Goal: Information Seeking & Learning: Learn about a topic

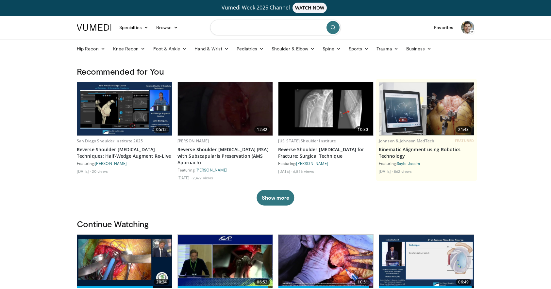
click at [255, 25] on input "Search topics, interventions" at bounding box center [275, 28] width 131 height 16
type input "**********"
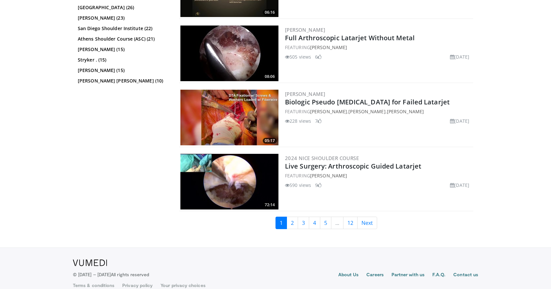
scroll to position [1476, 0]
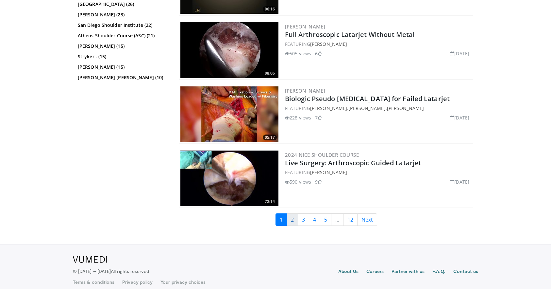
click at [294, 219] on link "2" at bounding box center [292, 219] width 11 height 12
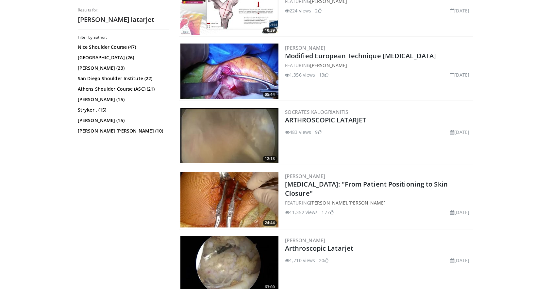
scroll to position [816, 0]
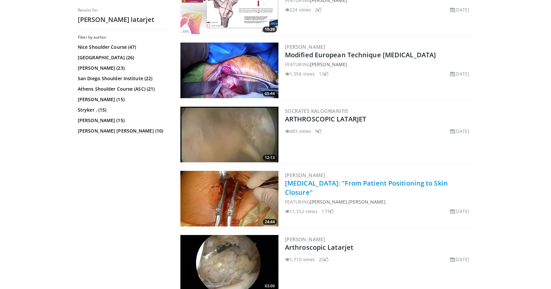
click at [304, 184] on link "[MEDICAL_DATA]: "From Patient Positioning to Skin Closure"" at bounding box center [366, 187] width 163 height 18
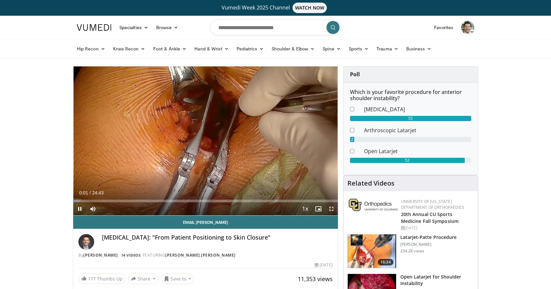
click at [334, 208] on span "Video Player" at bounding box center [331, 208] width 13 height 13
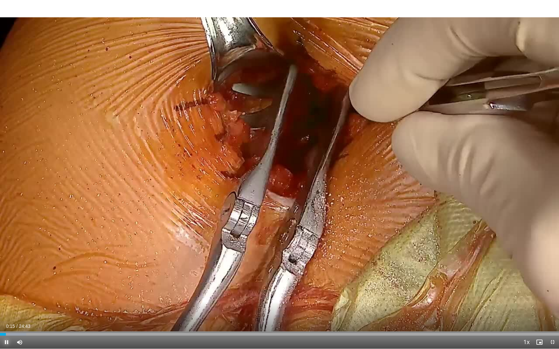
click at [8, 288] on span "Video Player" at bounding box center [6, 342] width 13 height 13
click at [5, 288] on span "Video Player" at bounding box center [6, 342] width 13 height 13
click at [64, 288] on div "Progress Bar" at bounding box center [64, 334] width 1 height 3
click at [83, 288] on div "Loaded : 16.05% 02:51 03:39" at bounding box center [279, 333] width 559 height 6
click at [84, 288] on div "Progress Bar" at bounding box center [84, 334] width 1 height 3
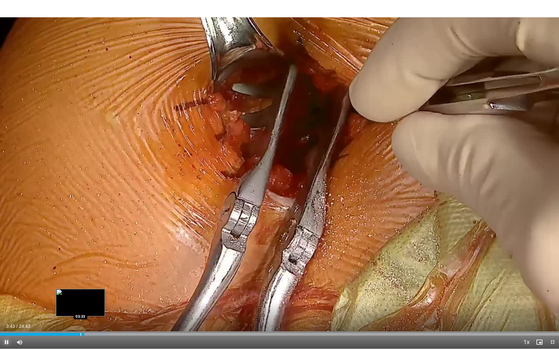
click at [80, 288] on div "Progress Bar" at bounding box center [80, 334] width 1 height 3
click at [110, 288] on div "Progress Bar" at bounding box center [110, 334] width 1 height 3
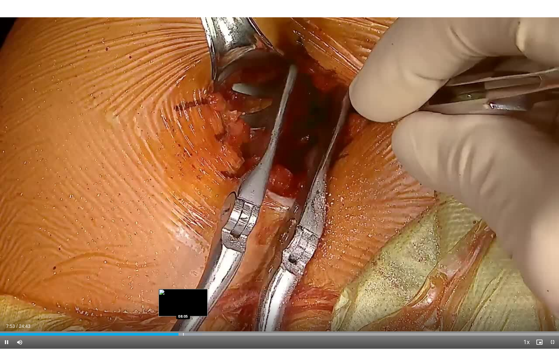
click at [183, 288] on div "10 seconds Tap to unmute" at bounding box center [279, 174] width 559 height 349
click at [187, 288] on div "Progress Bar" at bounding box center [187, 334] width 1 height 3
click at [194, 288] on div "Progress Bar" at bounding box center [194, 334] width 1 height 3
click at [202, 288] on div "Progress Bar" at bounding box center [202, 334] width 1 height 3
click at [209, 288] on div "Progress Bar" at bounding box center [209, 334] width 1 height 3
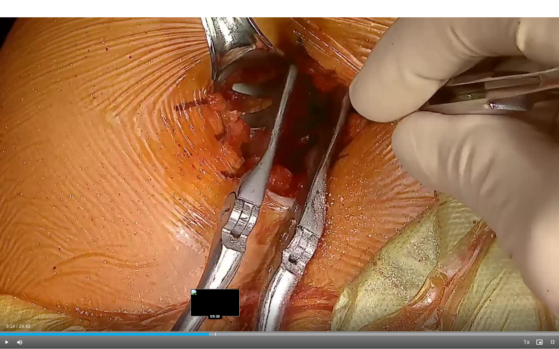
click at [215, 288] on div "Progress Bar" at bounding box center [215, 334] width 1 height 3
click at [223, 288] on div "Progress Bar" at bounding box center [223, 334] width 1 height 3
click at [227, 288] on div "Progress Bar" at bounding box center [227, 334] width 1 height 3
click at [237, 288] on div "Progress Bar" at bounding box center [237, 334] width 1 height 3
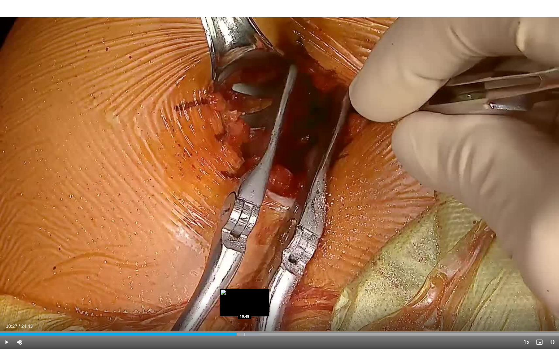
click at [244, 288] on div "Progress Bar" at bounding box center [244, 334] width 1 height 3
click at [250, 288] on div "Progress Bar" at bounding box center [250, 334] width 1 height 3
click at [256, 288] on div "Loaded : 48.83% 11:19 11:19" at bounding box center [279, 333] width 559 height 6
click at [249, 288] on div "Progress Bar" at bounding box center [249, 334] width 1 height 3
click at [8, 288] on span "Video Player" at bounding box center [6, 342] width 13 height 13
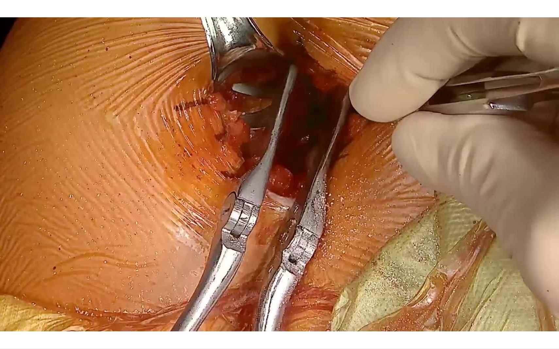
click at [268, 288] on div "10 seconds Tap to unmute" at bounding box center [279, 174] width 559 height 349
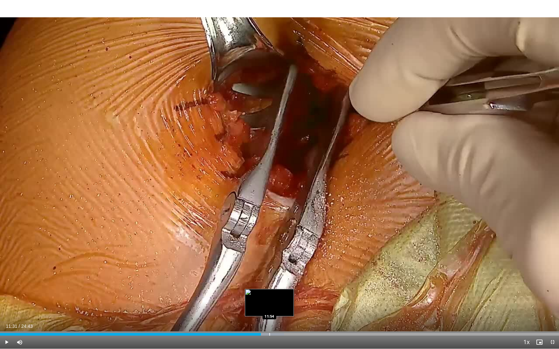
click at [269, 288] on div "Progress Bar" at bounding box center [269, 334] width 1 height 3
click at [275, 288] on div "Progress Bar" at bounding box center [275, 334] width 1 height 3
click at [283, 288] on div "Progress Bar" at bounding box center [283, 334] width 1 height 3
click at [290, 288] on div "Progress Bar" at bounding box center [290, 334] width 1 height 3
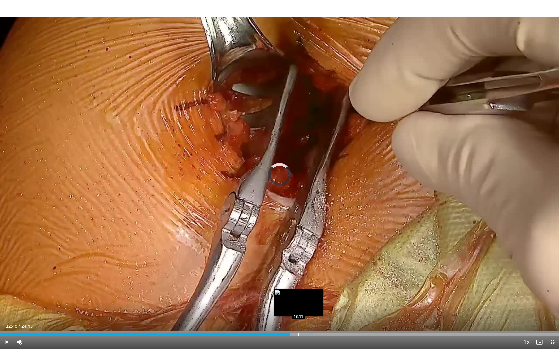
click at [298, 288] on div "Progress Bar" at bounding box center [298, 334] width 1 height 3
click at [301, 288] on div "Progress Bar" at bounding box center [301, 334] width 1 height 3
click at [8, 288] on span "Video Player" at bounding box center [6, 342] width 13 height 13
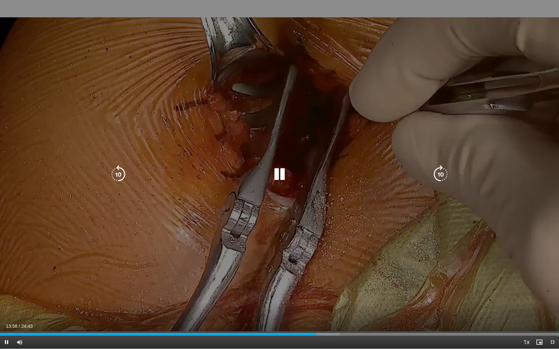
click at [440, 175] on icon "Video Player" at bounding box center [440, 174] width 18 height 18
click at [124, 178] on icon "Video Player" at bounding box center [118, 174] width 18 height 18
click at [117, 176] on icon "Video Player" at bounding box center [118, 174] width 18 height 18
click at [443, 175] on icon "Video Player" at bounding box center [440, 174] width 18 height 18
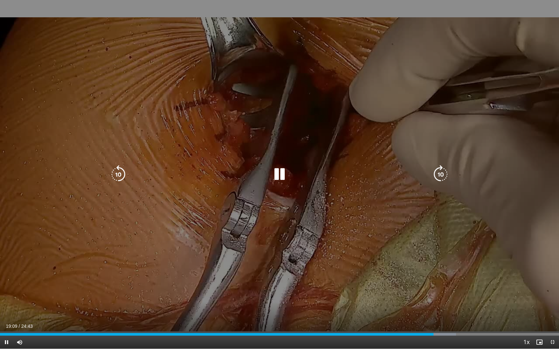
click at [283, 174] on icon "Video Player" at bounding box center [279, 174] width 18 height 18
click at [279, 173] on icon "Video Player" at bounding box center [279, 174] width 18 height 18
click at [442, 177] on icon "Video Player" at bounding box center [440, 174] width 18 height 18
click at [441, 176] on icon "Video Player" at bounding box center [440, 174] width 18 height 18
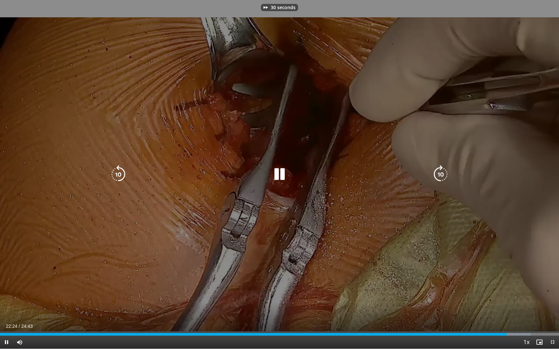
click at [441, 176] on icon "Video Player" at bounding box center [440, 174] width 18 height 18
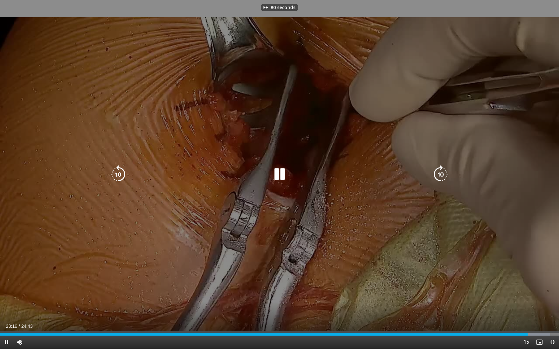
click at [441, 176] on icon "Video Player" at bounding box center [440, 174] width 18 height 18
click at [441, 175] on icon "Video Player" at bounding box center [440, 174] width 18 height 18
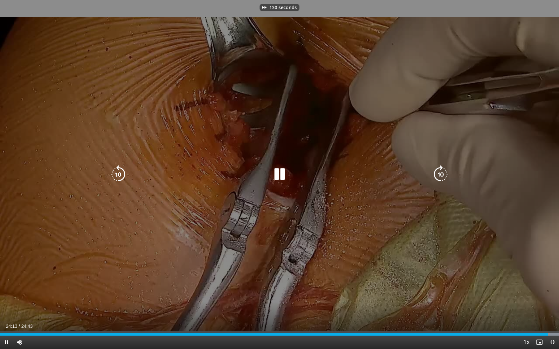
click at [441, 175] on icon "Video Player" at bounding box center [440, 174] width 18 height 18
click at [444, 175] on icon "Video Player" at bounding box center [440, 174] width 18 height 18
click at [430, 179] on div "Video Player" at bounding box center [279, 174] width 335 height 13
click at [442, 178] on icon "Video Player" at bounding box center [440, 174] width 18 height 18
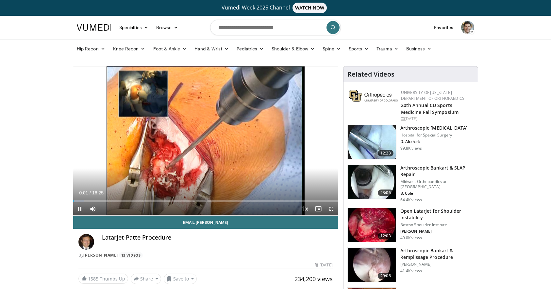
click at [101, 203] on div "Current Time 0:01 / Duration 16:25 Pause Skip Backward Skip Forward Mute Loaded…" at bounding box center [205, 208] width 265 height 13
click at [106, 202] on div "Current Time 0:02 / Duration 16:25 Pause Skip Backward Skip Forward Mute Loaded…" at bounding box center [205, 208] width 265 height 13
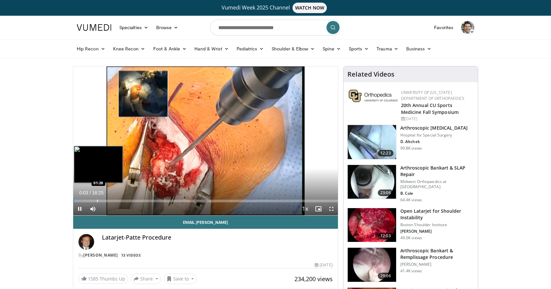
click at [97, 199] on div "Progress Bar" at bounding box center [97, 200] width 1 height 3
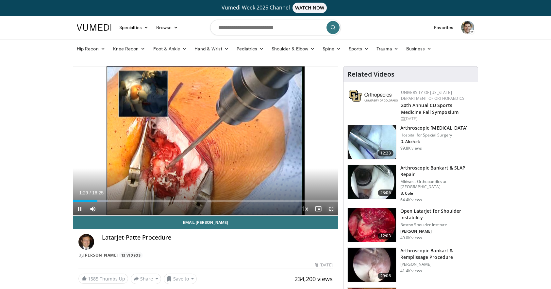
click at [332, 208] on span "Video Player" at bounding box center [331, 208] width 13 height 13
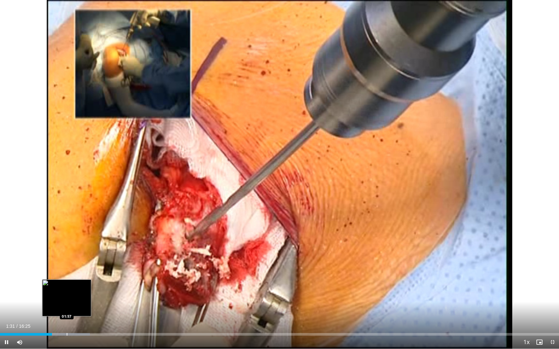
click at [67, 288] on div "Progress Bar" at bounding box center [67, 334] width 1 height 3
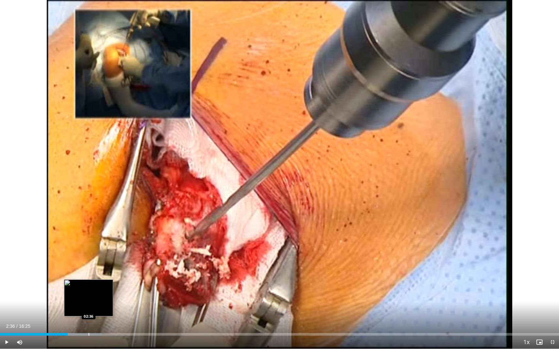
click at [89, 288] on div "Progress Bar" at bounding box center [89, 334] width 1 height 3
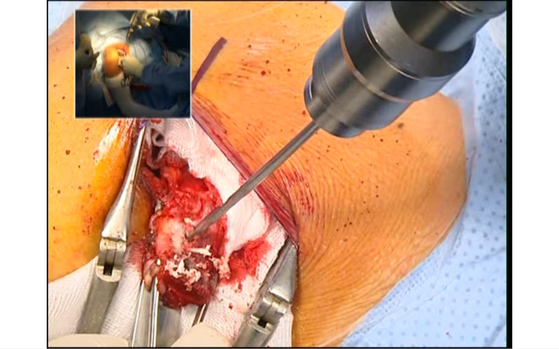
click at [109, 288] on video-js "**********" at bounding box center [279, 174] width 559 height 349
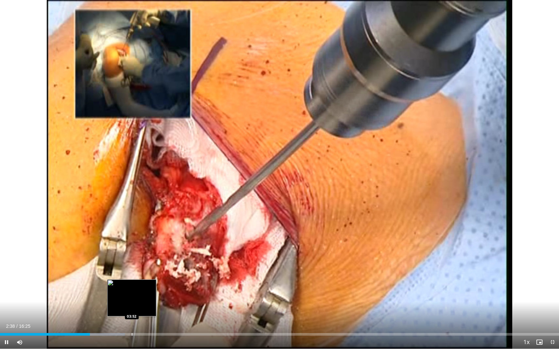
click at [132, 288] on div "Loaded : 22.33% 02:38 03:52" at bounding box center [279, 333] width 559 height 6
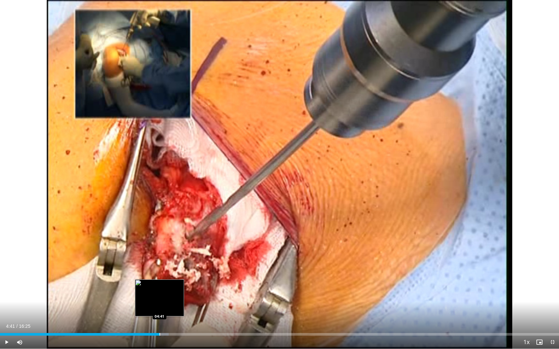
click at [159, 288] on div "Progress Bar" at bounding box center [159, 334] width 1 height 3
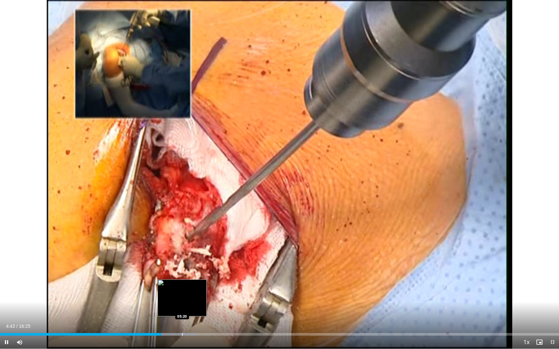
click at [182, 288] on div "Loaded : 35.23% 04:44 05:20" at bounding box center [279, 333] width 559 height 6
click at [204, 288] on div "Current Time 5:22 / Duration 16:25 Pause Skip Backward Skip Forward Mute 0% Loa…" at bounding box center [279, 342] width 559 height 13
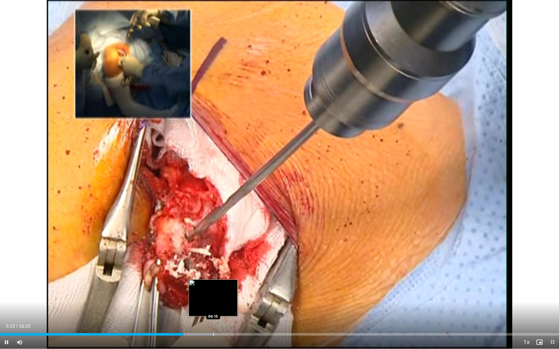
click at [213, 288] on div "Loaded : 39.26% 05:23 06:15" at bounding box center [279, 333] width 559 height 6
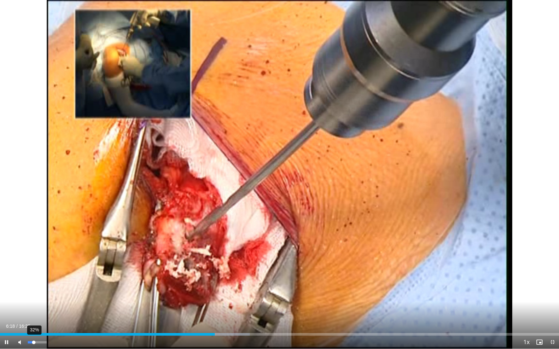
click at [34, 288] on div "32%" at bounding box center [37, 342] width 19 height 2
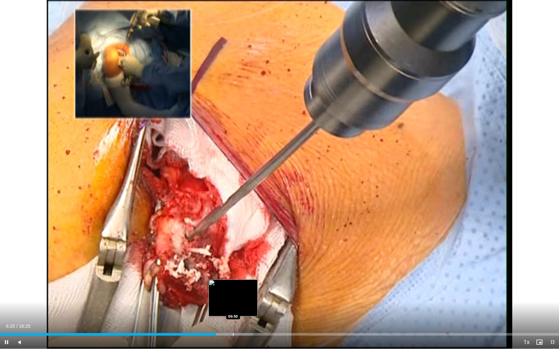
click at [233, 288] on div "Progress Bar" at bounding box center [233, 334] width 1 height 3
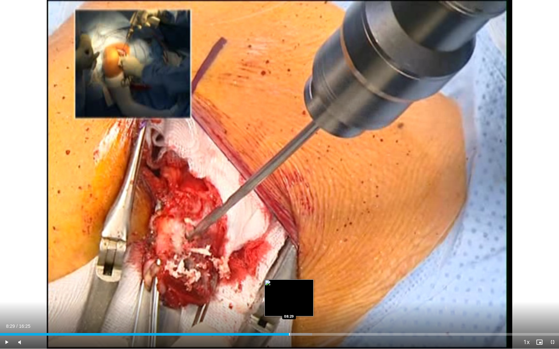
click at [289, 288] on div "Progress Bar" at bounding box center [289, 334] width 1 height 3
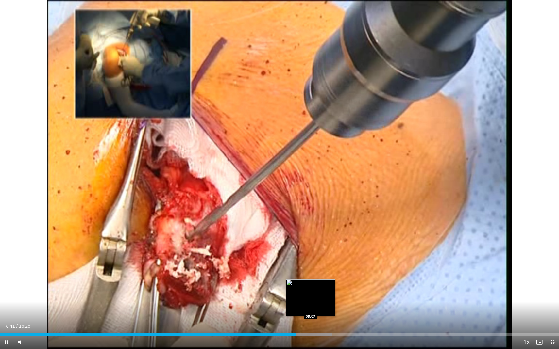
click at [310, 288] on div "Progress Bar" at bounding box center [310, 334] width 1 height 3
click at [326, 288] on div "Progress Bar" at bounding box center [326, 334] width 1 height 3
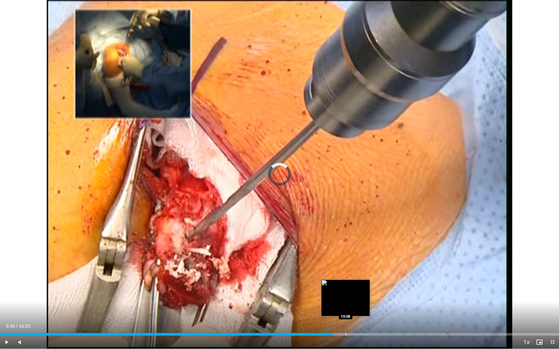
click at [345, 288] on div "Progress Bar" at bounding box center [342, 334] width 54 height 3
click at [356, 288] on div "Progress Bar" at bounding box center [356, 334] width 1 height 3
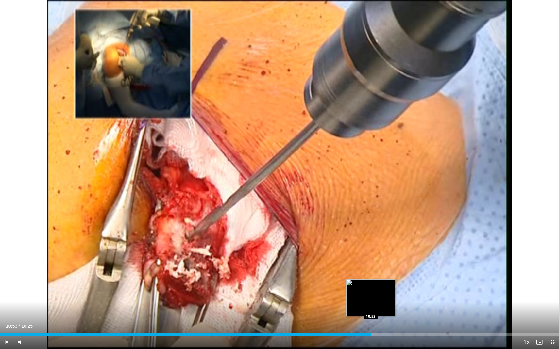
click at [371, 288] on div "Progress Bar" at bounding box center [371, 334] width 1 height 3
click at [386, 288] on div "Progress Bar" at bounding box center [386, 334] width 1 height 3
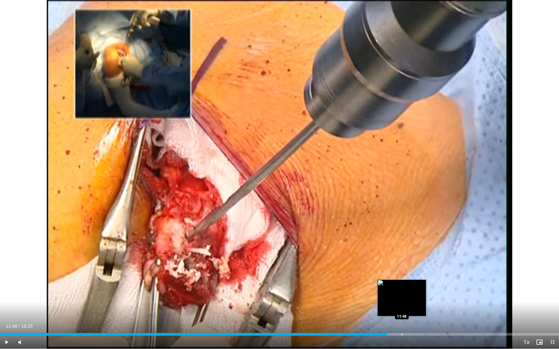
click at [402, 288] on div "Loaded : 75.51% 11:48 11:48" at bounding box center [279, 333] width 559 height 6
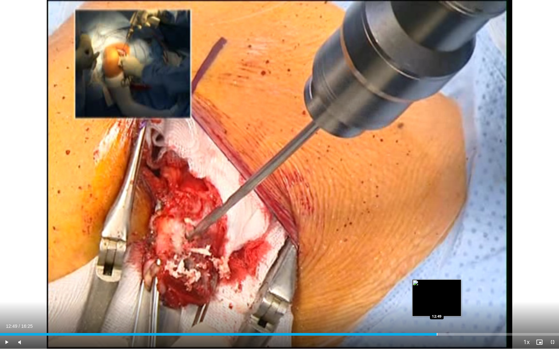
click at [437, 288] on div "Progress Bar" at bounding box center [437, 334] width 1 height 3
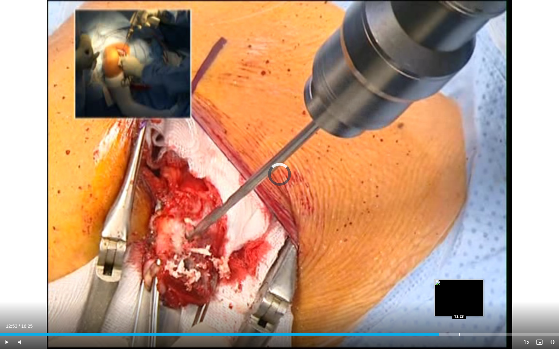
click at [459, 288] on div "Progress Bar" at bounding box center [459, 334] width 1 height 3
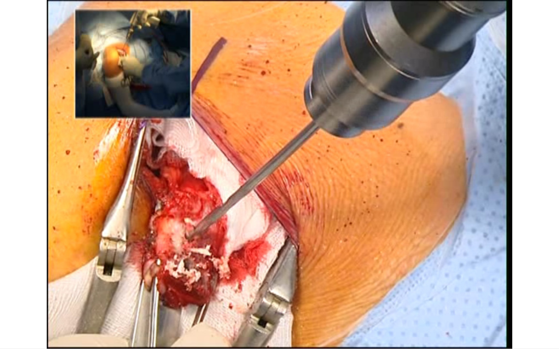
click at [476, 288] on video-js "**********" at bounding box center [279, 174] width 559 height 349
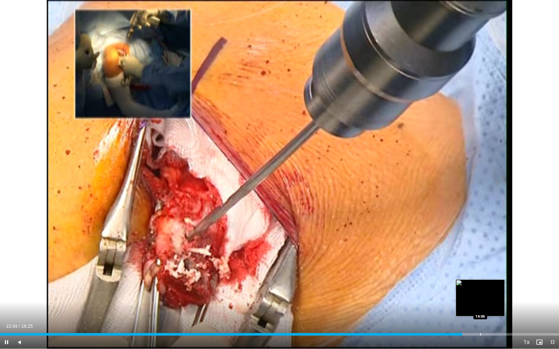
click at [480, 288] on div "Loaded : 89.33% 13:34 14:06" at bounding box center [279, 333] width 559 height 6
click at [492, 288] on div "Progress Bar" at bounding box center [492, 334] width 1 height 3
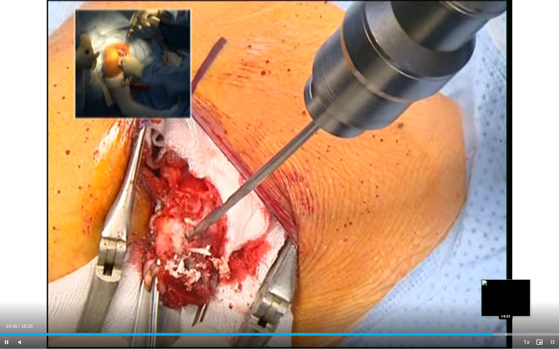
click at [505, 288] on div "Loaded : 94.40% 14:28 14:51" at bounding box center [279, 334] width 559 height 3
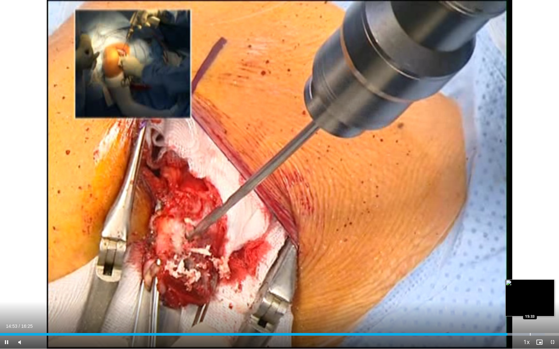
click at [529, 288] on div "Loaded : 97.45% 14:53 15:33" at bounding box center [279, 333] width 559 height 6
click at [540, 288] on div "Progress Bar" at bounding box center [540, 334] width 1 height 3
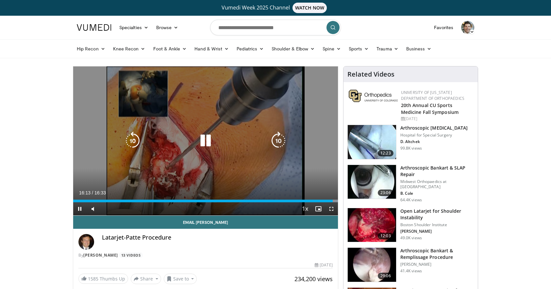
click at [208, 137] on icon "Video Player" at bounding box center [205, 140] width 18 height 18
